Goal: Transaction & Acquisition: Purchase product/service

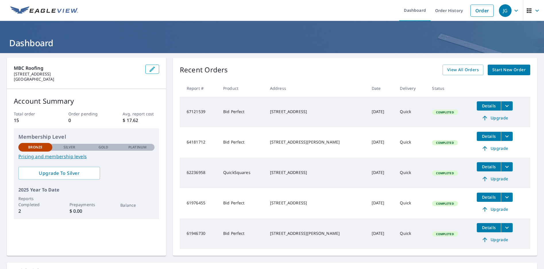
click at [503, 70] on span "Start New Order" at bounding box center [509, 69] width 33 height 7
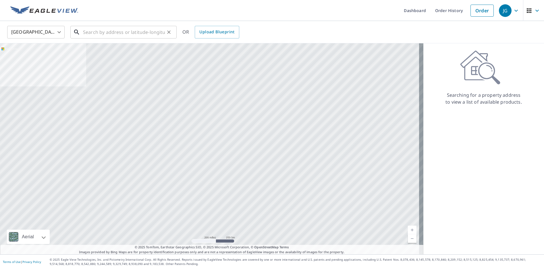
click at [112, 32] on input "text" at bounding box center [124, 32] width 82 height 16
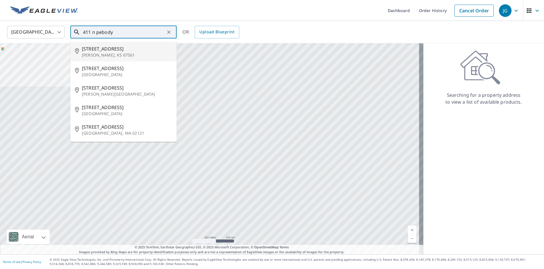
click at [121, 52] on div "[STREET_ADDRESS][PERSON_NAME]" at bounding box center [127, 51] width 90 height 13
type input "[STREET_ADDRESS][PERSON_NAME]"
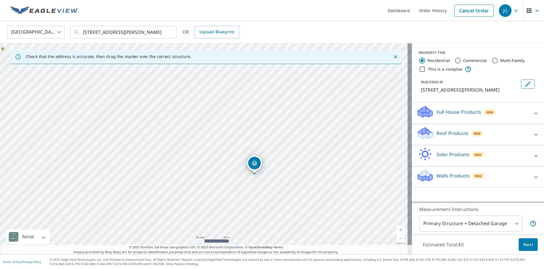
drag, startPoint x: 179, startPoint y: 133, endPoint x: 229, endPoint y: 158, distance: 56.4
click at [229, 158] on div "[STREET_ADDRESS][PERSON_NAME]" at bounding box center [206, 148] width 412 height 211
click at [533, 134] on icon at bounding box center [536, 134] width 7 height 7
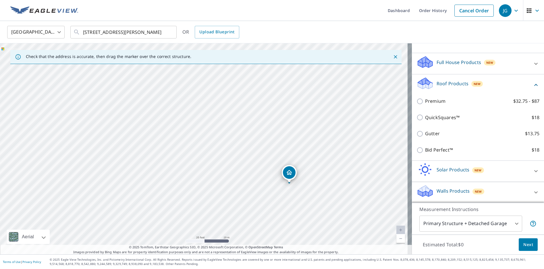
scroll to position [50, 0]
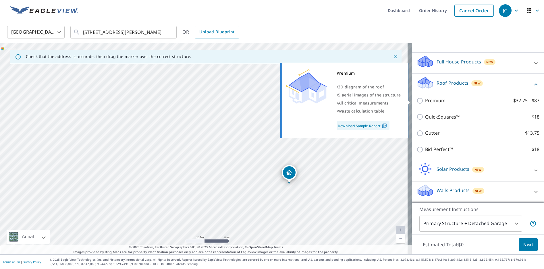
click at [417, 104] on input "Premium $32.75 - $87" at bounding box center [421, 100] width 9 height 7
checkbox input "true"
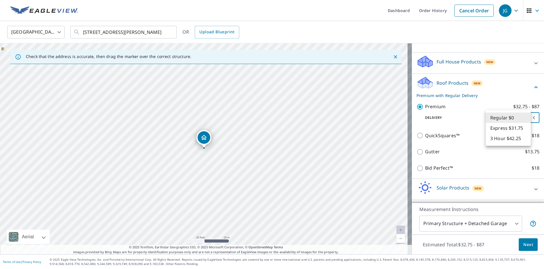
click at [519, 119] on body "JG JG Dashboard Order History Cancel Order JG [GEOGRAPHIC_DATA] [GEOGRAPHIC_DAT…" at bounding box center [272, 134] width 544 height 269
click at [519, 119] on li "Regular $0" at bounding box center [508, 118] width 45 height 10
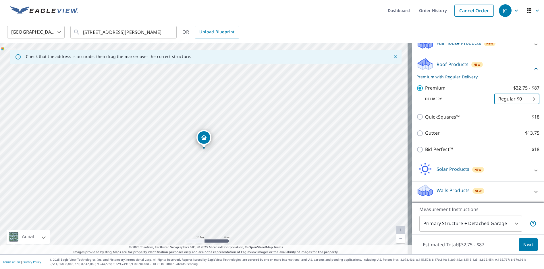
click at [524, 247] on span "Next" at bounding box center [529, 244] width 10 height 7
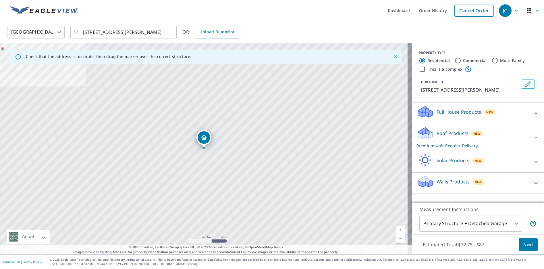
click at [492, 138] on div "Roof Products New Premium with Regular Delivery" at bounding box center [473, 137] width 113 height 22
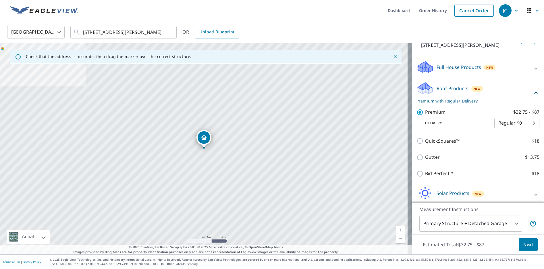
scroll to position [57, 0]
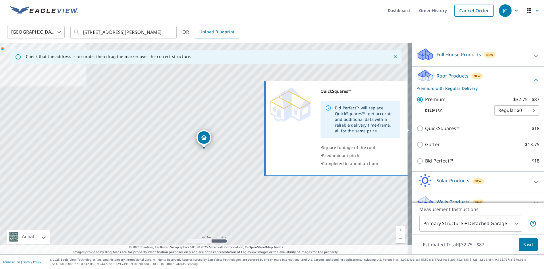
click at [427, 127] on p "QuickSquares™" at bounding box center [442, 128] width 34 height 7
click at [425, 127] on input "QuickSquares™ $18" at bounding box center [421, 128] width 9 height 7
checkbox input "true"
checkbox input "false"
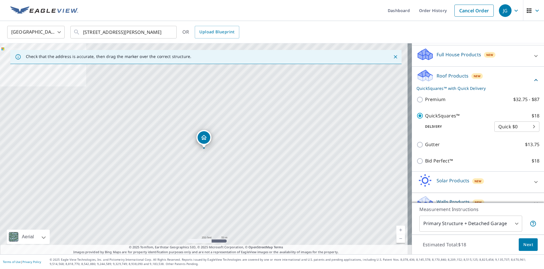
click at [524, 244] on span "Next" at bounding box center [529, 244] width 10 height 7
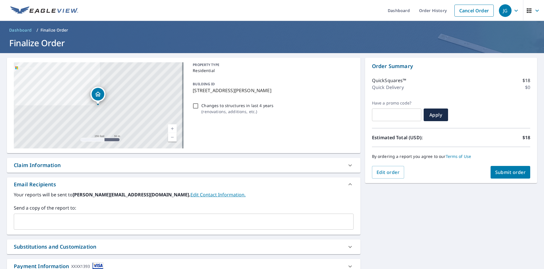
click at [497, 173] on span "Submit order" at bounding box center [511, 172] width 31 height 6
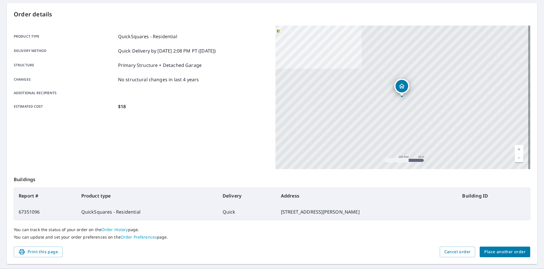
scroll to position [69, 0]
